Goal: Book appointment/travel/reservation

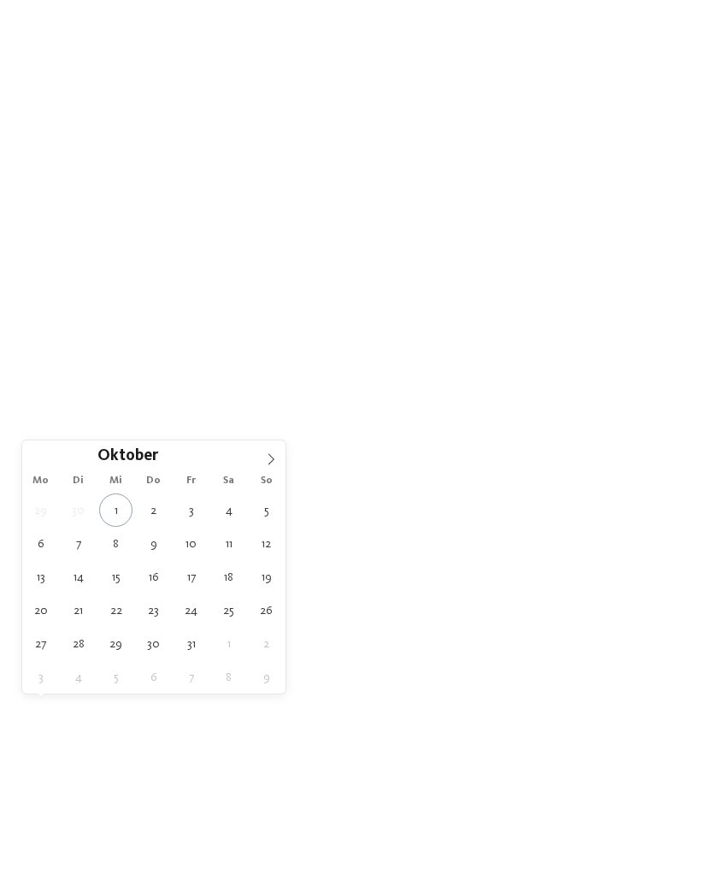
click at [274, 457] on icon at bounding box center [271, 459] width 12 height 12
click at [273, 456] on icon at bounding box center [271, 459] width 12 height 12
click at [277, 457] on span at bounding box center [271, 455] width 29 height 29
type input "****"
click at [271, 462] on icon at bounding box center [271, 459] width 12 height 12
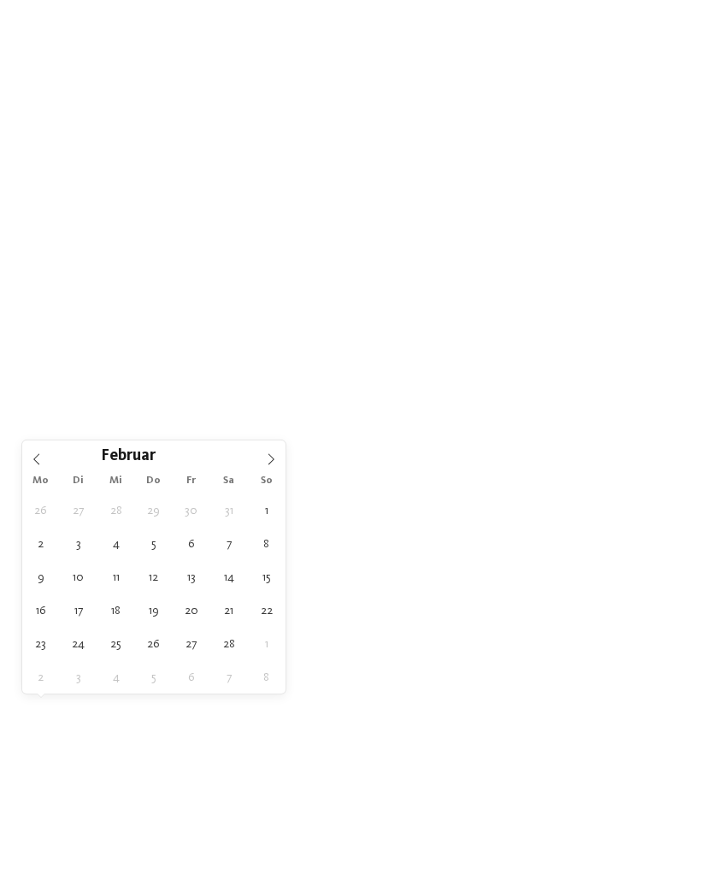
click at [275, 464] on icon at bounding box center [271, 459] width 12 height 12
click at [273, 458] on icon at bounding box center [271, 459] width 12 height 12
click at [274, 460] on icon at bounding box center [272, 459] width 6 height 11
click at [274, 459] on icon at bounding box center [271, 459] width 12 height 12
click at [272, 461] on icon at bounding box center [271, 459] width 12 height 12
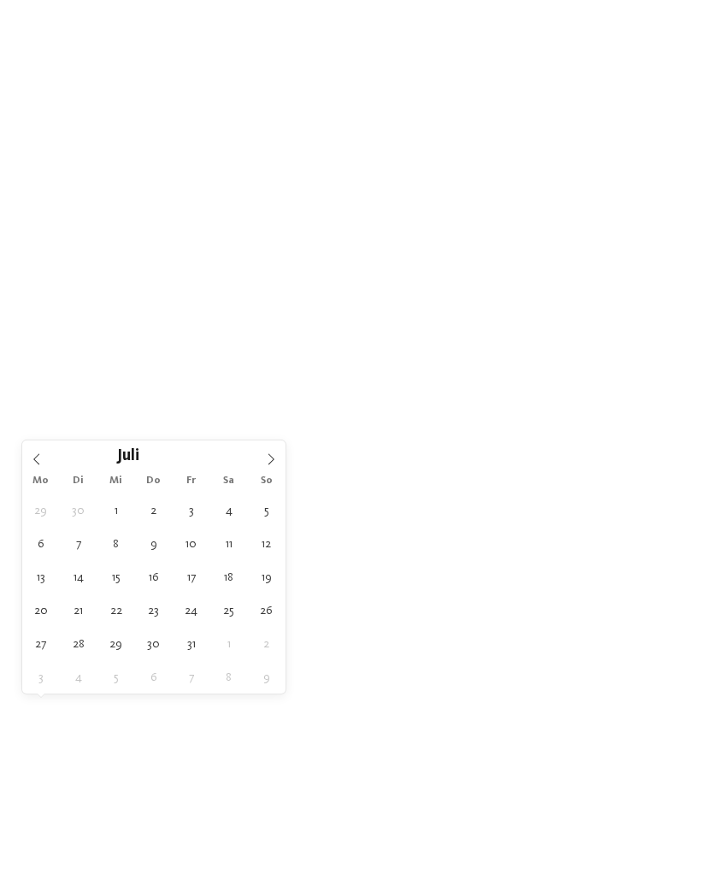
type div "[DATE]"
type input "****"
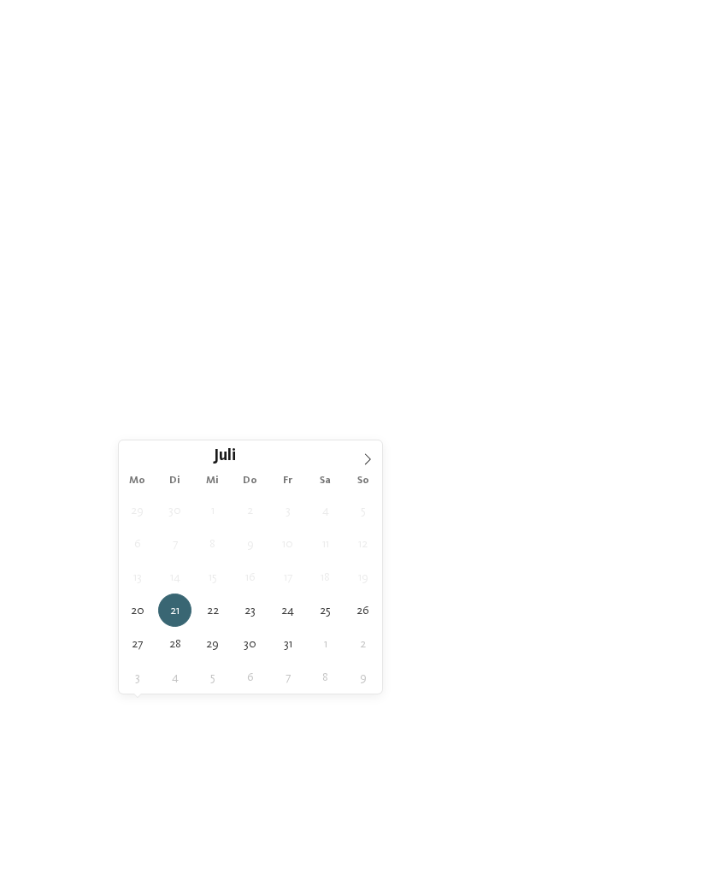
click at [181, 650] on span "[DATE]" at bounding box center [164, 644] width 49 height 12
type div "[DATE]"
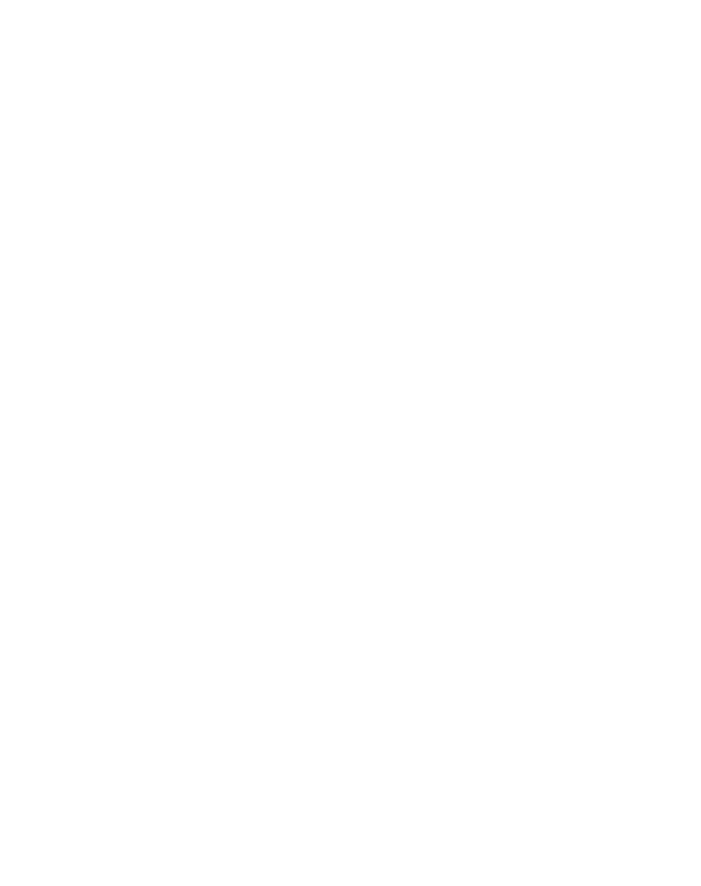
click at [265, 650] on span "Region" at bounding box center [261, 644] width 49 height 12
click at [461, 341] on div "Dolomiten" at bounding box center [351, 358] width 222 height 34
click at [385, 550] on span "übernehmen" at bounding box center [351, 556] width 73 height 12
click at [409, 647] on icon at bounding box center [410, 643] width 7 height 7
click at [589, 142] on div at bounding box center [590, 150] width 17 height 17
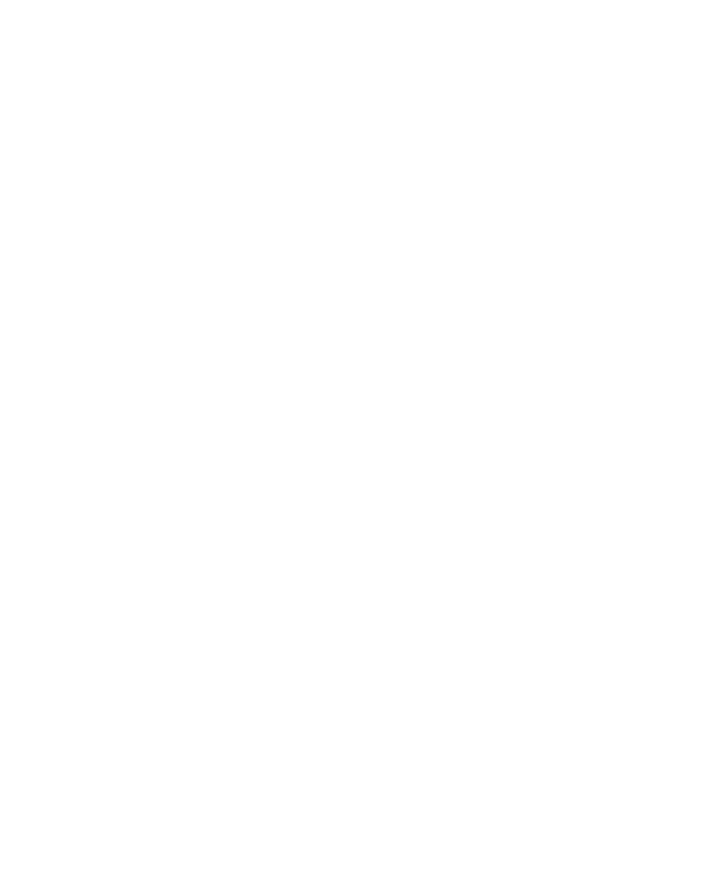
click at [595, 451] on div at bounding box center [590, 459] width 17 height 17
click at [319, 314] on div at bounding box center [316, 322] width 17 height 17
click at [323, 280] on div at bounding box center [316, 288] width 17 height 17
click at [315, 142] on div at bounding box center [316, 150] width 17 height 17
click at [394, 748] on div "übernehmen" at bounding box center [351, 765] width 496 height 34
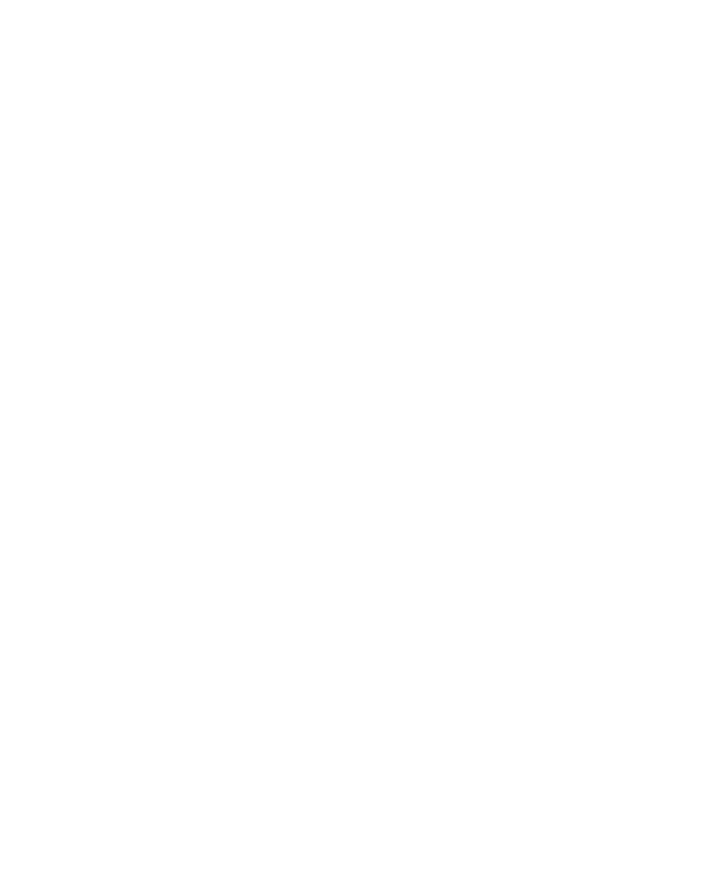
click at [640, 659] on link "Hotel finden" at bounding box center [634, 644] width 92 height 30
click at [527, 482] on icon at bounding box center [523, 492] width 23 height 21
click at [124, 431] on icon at bounding box center [125, 441] width 23 height 21
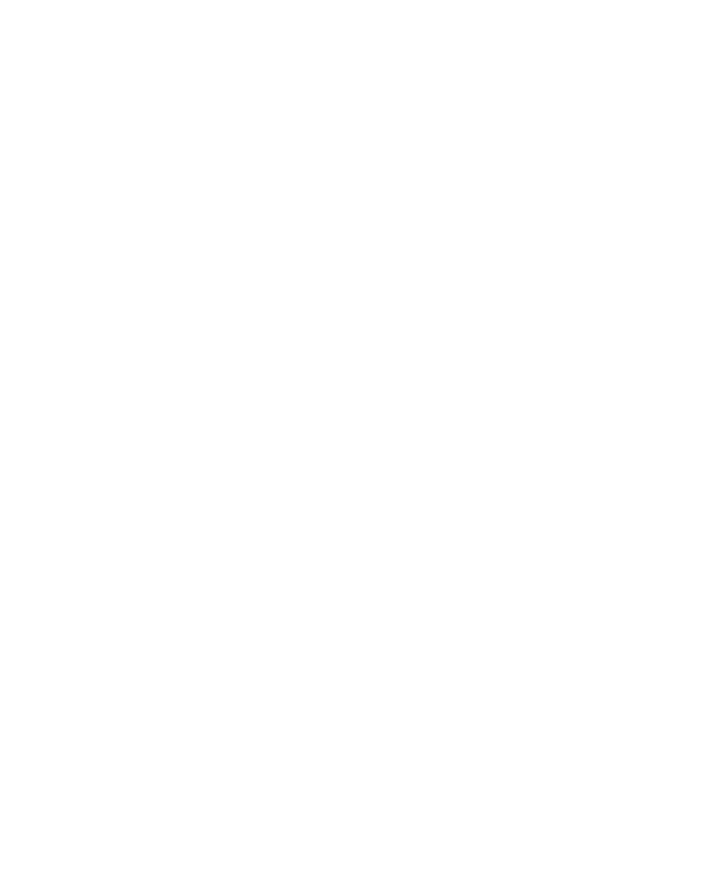
click at [668, 266] on icon at bounding box center [667, 281] width 37 height 30
click at [294, 411] on icon at bounding box center [289, 421] width 23 height 21
click at [439, 249] on h4 "Post Alpina - Family Mountain Chalets ****ˢ" at bounding box center [513, 271] width 274 height 45
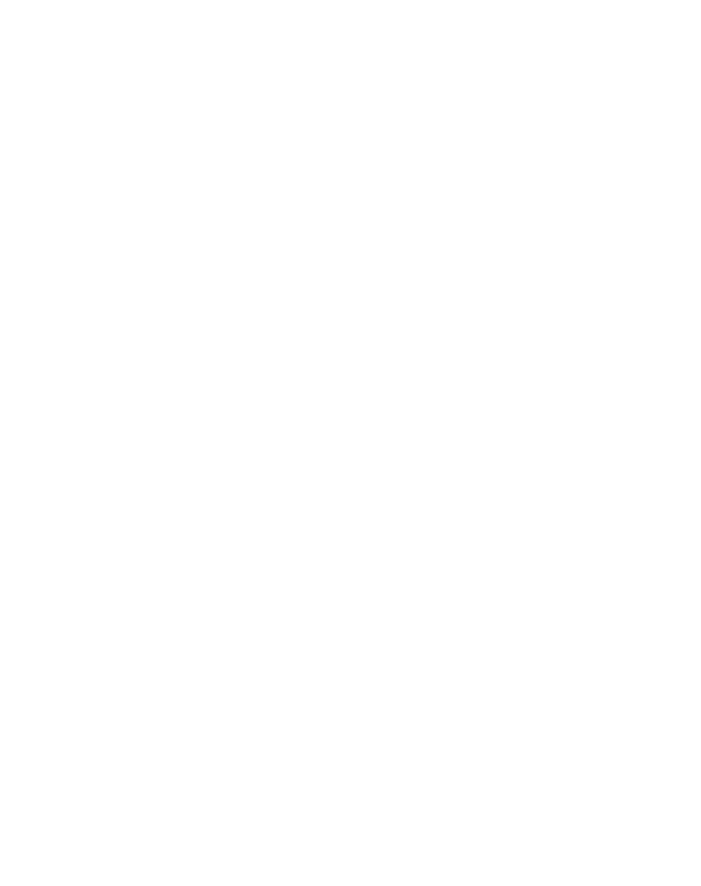
click at [287, 715] on link "Familienhotel in Innichen" at bounding box center [398, 716] width 222 height 14
click at [360, 540] on span "Post Alpina - Family Mountain Chalets ****ˢ" at bounding box center [282, 547] width 497 height 27
click at [276, 42] on span "Zimmer" at bounding box center [270, 39] width 38 height 12
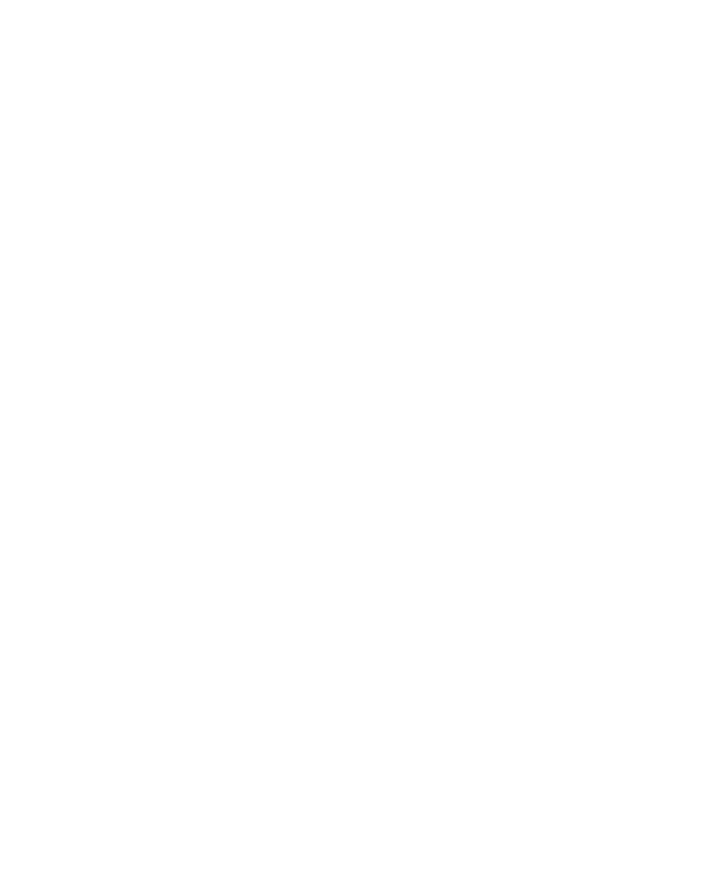
scroll to position [2219, 0]
click at [388, 472] on img at bounding box center [350, 491] width 199 height 149
click at [543, 462] on img at bounding box center [567, 491] width 199 height 149
